Goal: Transaction & Acquisition: Purchase product/service

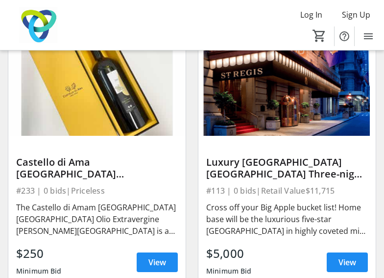
scroll to position [2007, 0]
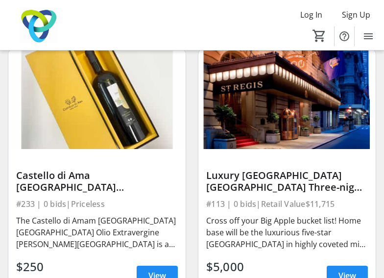
drag, startPoint x: 226, startPoint y: 180, endPoint x: 309, endPoint y: 186, distance: 83.9
click at [316, 189] on div "Luxury [GEOGRAPHIC_DATA] [GEOGRAPHIC_DATA] Three-night Stay" at bounding box center [287, 180] width 162 height 23
click at [251, 179] on div "Luxury [GEOGRAPHIC_DATA] [GEOGRAPHIC_DATA] Three-night Stay" at bounding box center [287, 180] width 162 height 23
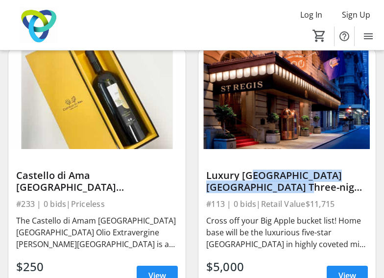
drag, startPoint x: 245, startPoint y: 180, endPoint x: 292, endPoint y: 188, distance: 47.6
click at [292, 188] on div "Luxury [GEOGRAPHIC_DATA] [GEOGRAPHIC_DATA] Three-night Stay" at bounding box center [287, 180] width 162 height 23
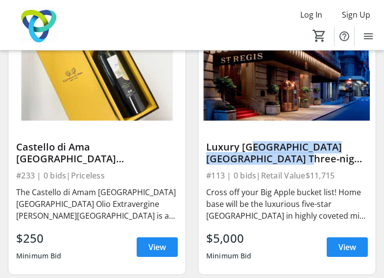
scroll to position [2056, 0]
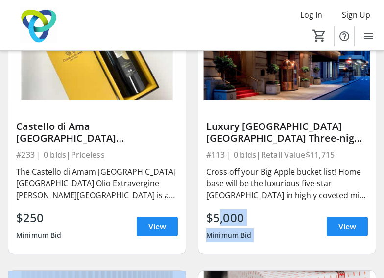
drag, startPoint x: 227, startPoint y: 220, endPoint x: 291, endPoint y: 225, distance: 64.8
click at [291, 225] on div "$5,000 Minimum Bid View" at bounding box center [287, 225] width 162 height 35
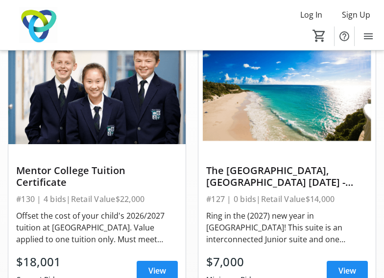
scroll to position [98, 0]
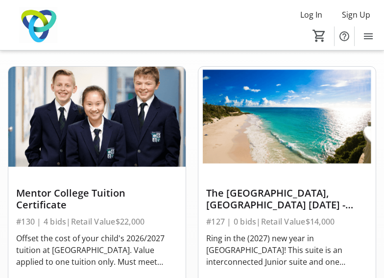
drag, startPoint x: 259, startPoint y: 203, endPoint x: 328, endPoint y: 209, distance: 68.8
click at [328, 209] on div "The [GEOGRAPHIC_DATA], [GEOGRAPHIC_DATA] [DATE] - [DATE]" at bounding box center [287, 198] width 162 height 23
drag, startPoint x: 261, startPoint y: 210, endPoint x: 348, endPoint y: 218, distance: 87.5
click at [348, 212] on div "The [GEOGRAPHIC_DATA], [GEOGRAPHIC_DATA] [DATE] - [DATE]" at bounding box center [287, 198] width 162 height 27
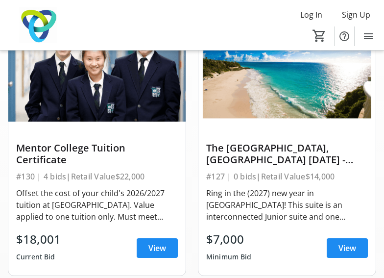
scroll to position [196, 0]
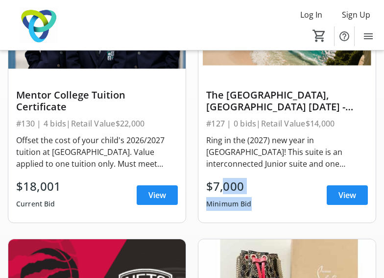
drag, startPoint x: 219, startPoint y: 190, endPoint x: 257, endPoint y: 214, distance: 44.7
click at [257, 212] on div "$7,000 Minimum Bid View" at bounding box center [287, 194] width 162 height 35
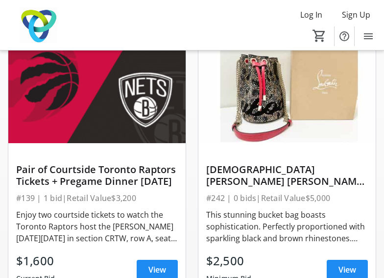
scroll to position [440, 0]
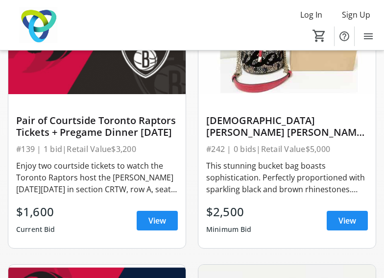
click at [51, 220] on div "$1,600" at bounding box center [35, 212] width 39 height 18
drag, startPoint x: 16, startPoint y: 220, endPoint x: 71, endPoint y: 232, distance: 56.1
click at [71, 232] on div "$1,600 Current Bid View" at bounding box center [97, 220] width 162 height 35
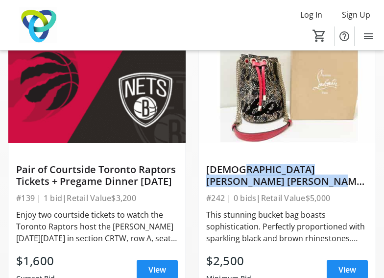
drag, startPoint x: 230, startPoint y: 178, endPoint x: 349, endPoint y: 186, distance: 119.7
click at [349, 186] on div "[DEMOGRAPHIC_DATA][PERSON_NAME] [PERSON_NAME] [PERSON_NAME] Bucket Bag" at bounding box center [287, 174] width 162 height 23
click at [271, 94] on img at bounding box center [286, 93] width 177 height 100
click at [260, 174] on div "[DEMOGRAPHIC_DATA][PERSON_NAME] [PERSON_NAME] [PERSON_NAME] Bucket Bag" at bounding box center [287, 174] width 162 height 23
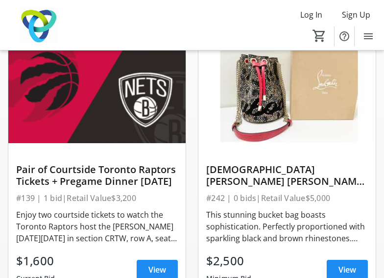
click at [266, 205] on div "#242 | 0 bids | Retail Value $5,000" at bounding box center [287, 198] width 162 height 14
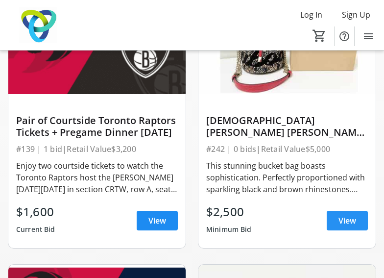
click at [351, 226] on span "View" at bounding box center [347, 220] width 18 height 12
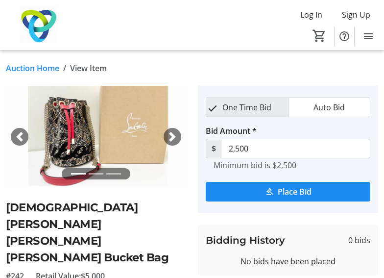
click at [68, 130] on img at bounding box center [96, 136] width 180 height 101
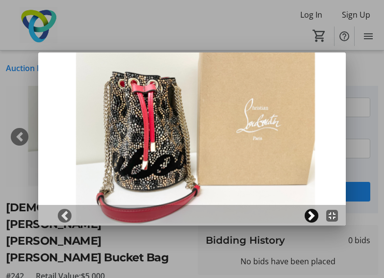
click at [309, 217] on link "Next" at bounding box center [311, 215] width 14 height 14
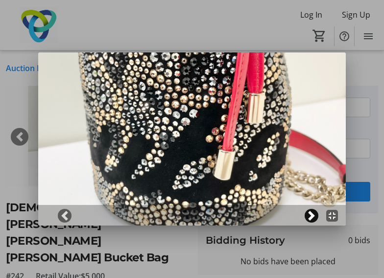
click at [309, 217] on link "Next" at bounding box center [311, 215] width 14 height 14
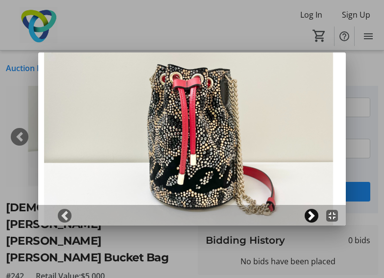
click at [309, 217] on link "Next" at bounding box center [311, 215] width 14 height 14
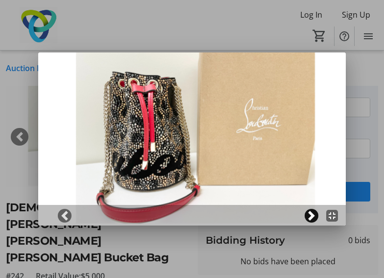
click at [309, 217] on link "Next" at bounding box center [311, 215] width 14 height 14
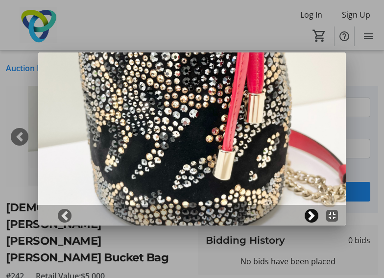
click at [309, 217] on link "Next" at bounding box center [311, 215] width 14 height 14
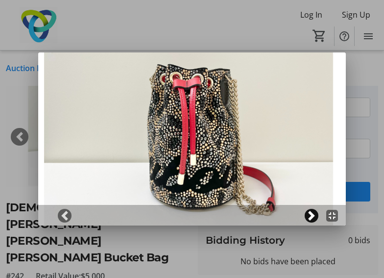
click at [309, 217] on link "Next" at bounding box center [311, 215] width 14 height 14
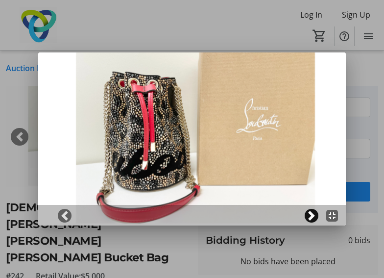
click at [309, 217] on link "Next" at bounding box center [311, 215] width 14 height 14
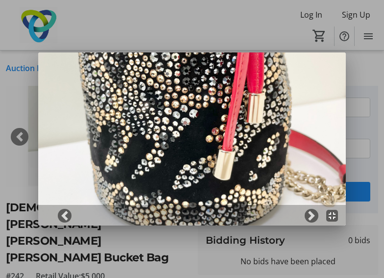
click at [17, 94] on div at bounding box center [192, 139] width 384 height 278
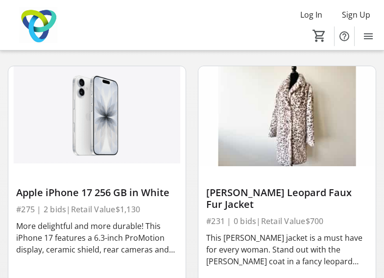
scroll to position [979, 0]
